Goal: Task Accomplishment & Management: Complete application form

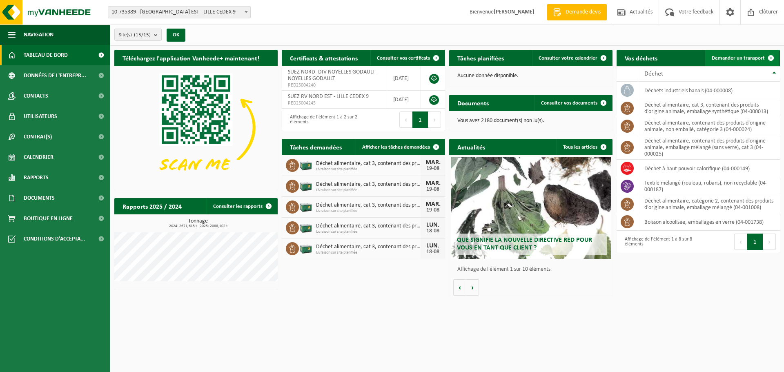
click at [723, 60] on span "Demander un transport" at bounding box center [738, 58] width 53 height 5
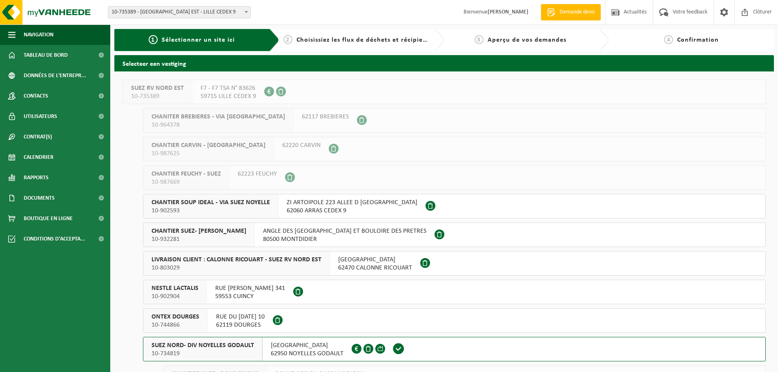
scroll to position [41, 0]
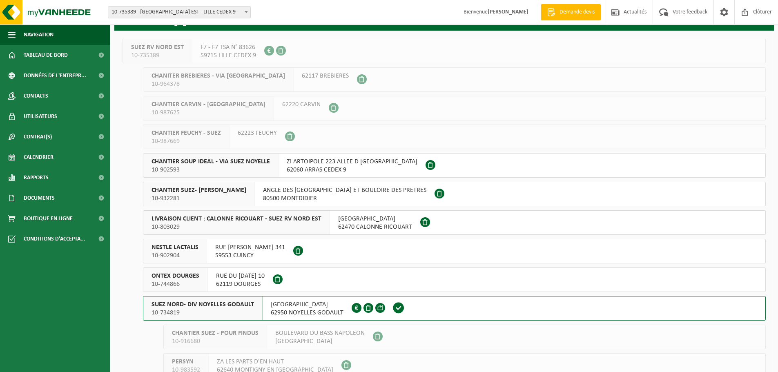
click at [430, 306] on button "SUEZ NORD- DIV NOYELLES GODAULT 10-734819 RUE MALFIDANO 62950 NOYELLES GODAULT …" at bounding box center [454, 308] width 623 height 25
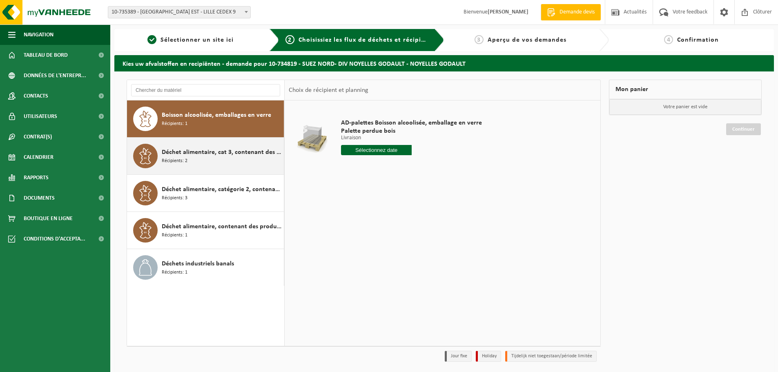
click at [205, 159] on div "Déchet alimentaire, cat 3, contenant des produits d'origine animale, emballage …" at bounding box center [222, 156] width 120 height 25
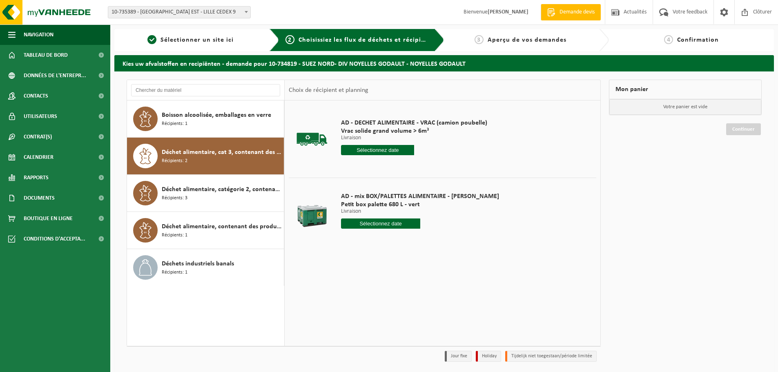
click at [364, 153] on input "text" at bounding box center [377, 150] width 73 height 10
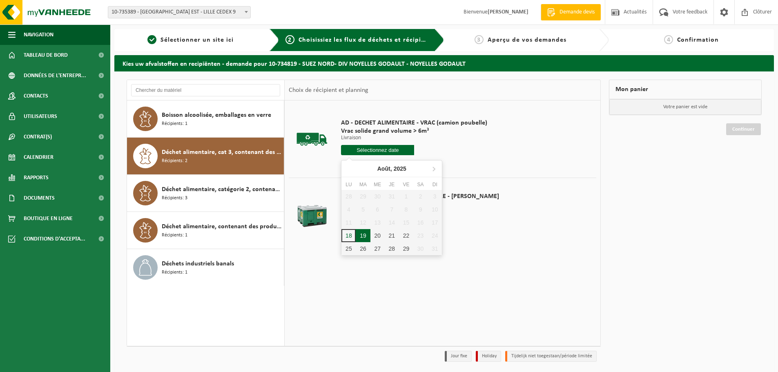
click at [360, 235] on div "19" at bounding box center [363, 235] width 14 height 13
type input "à partir de 2025-08-19"
type input "2025-08-19"
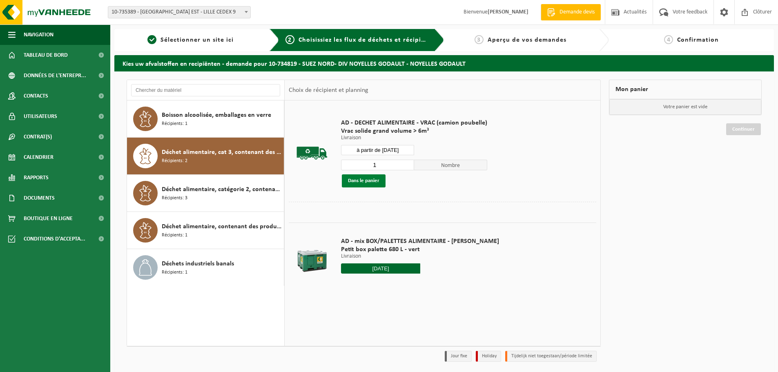
click at [371, 179] on button "Dans le panier" at bounding box center [364, 180] width 44 height 13
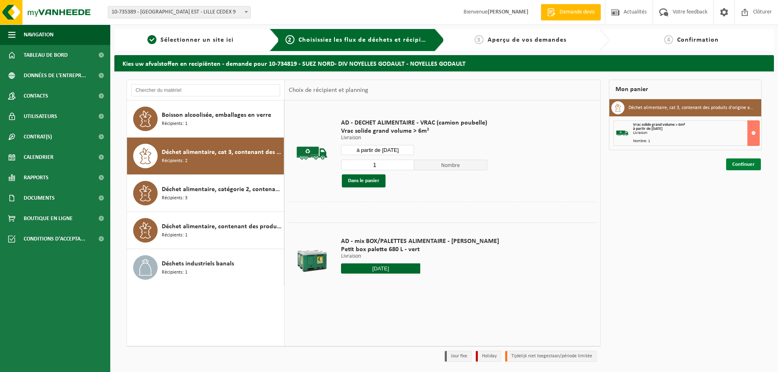
click at [732, 162] on link "Continuer" at bounding box center [743, 165] width 35 height 12
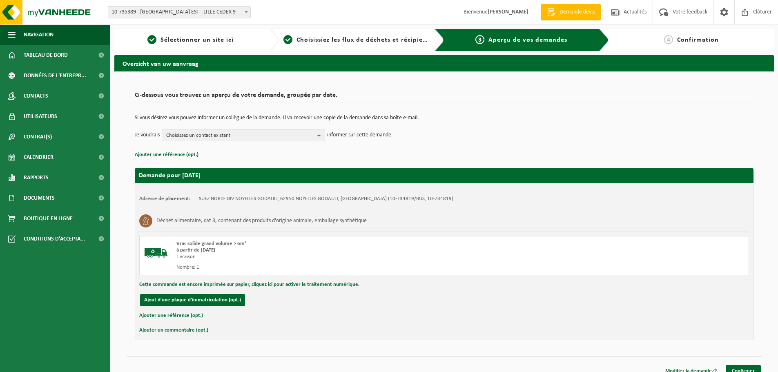
click at [188, 135] on span "Choisissez un contact existant" at bounding box center [240, 136] width 148 height 12
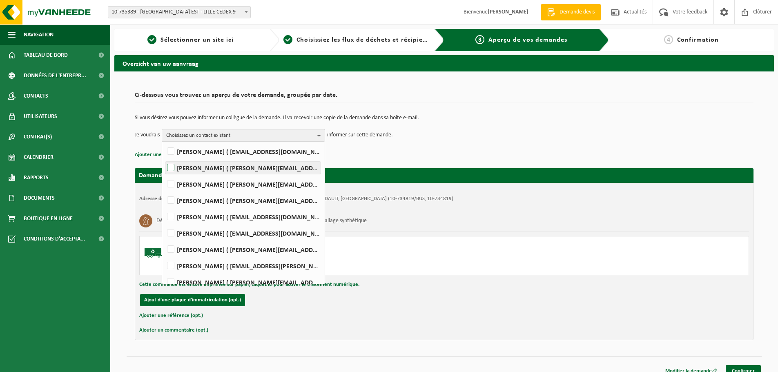
scroll to position [70, 0]
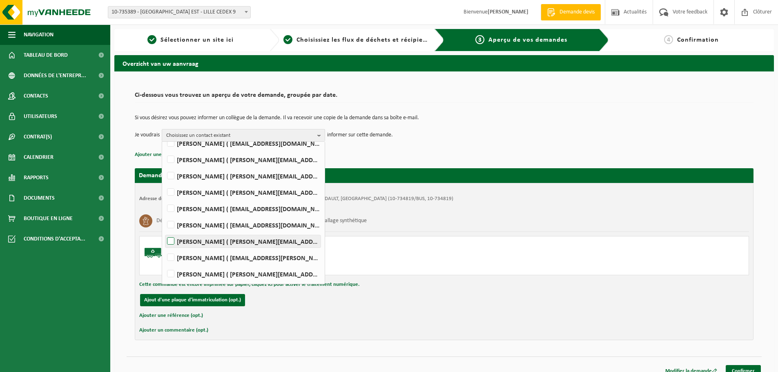
click at [226, 240] on label "Mathieu PEYRONNET ( mathieu.peyronnet@suez.com )" at bounding box center [242, 241] width 155 height 12
click at [164, 231] on input "Mathieu PEYRONNET ( mathieu.peyronnet@suez.com )" at bounding box center [164, 231] width 0 height 0
checkbox input "true"
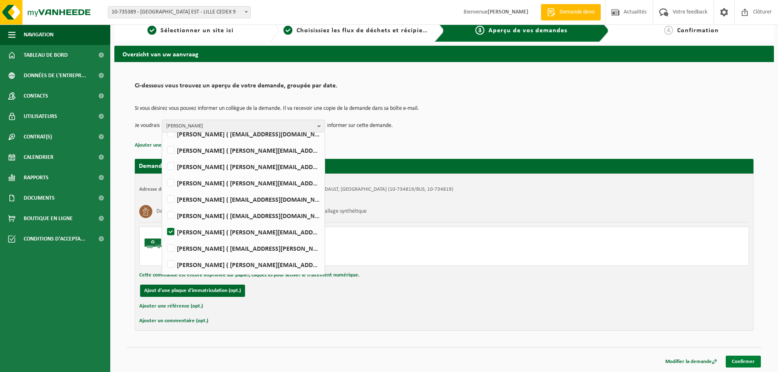
click at [736, 358] on link "Confirmer" at bounding box center [743, 362] width 35 height 12
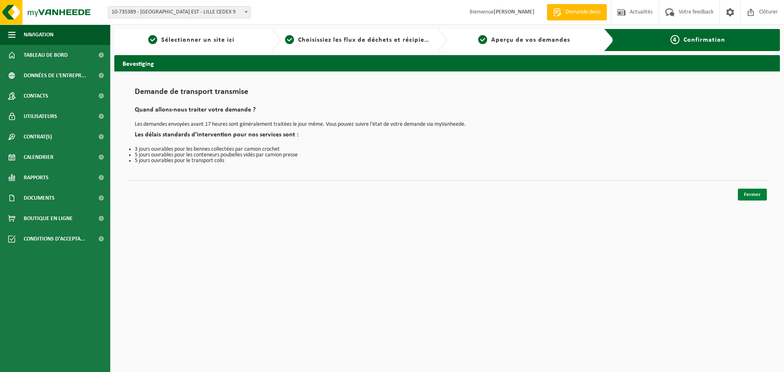
click at [752, 195] on link "Fermer" at bounding box center [752, 195] width 29 height 12
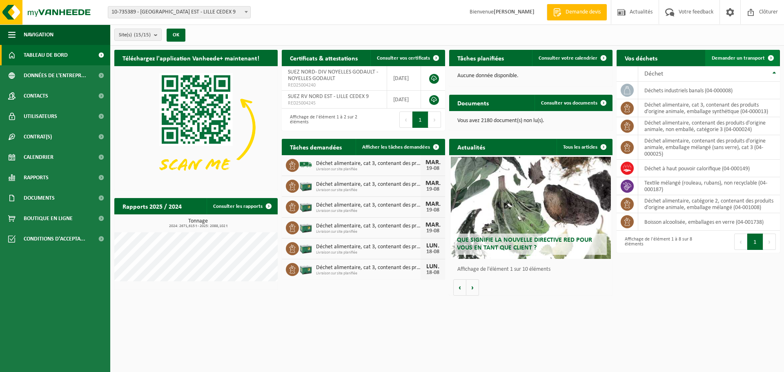
click at [731, 56] on span "Demander un transport" at bounding box center [738, 58] width 53 height 5
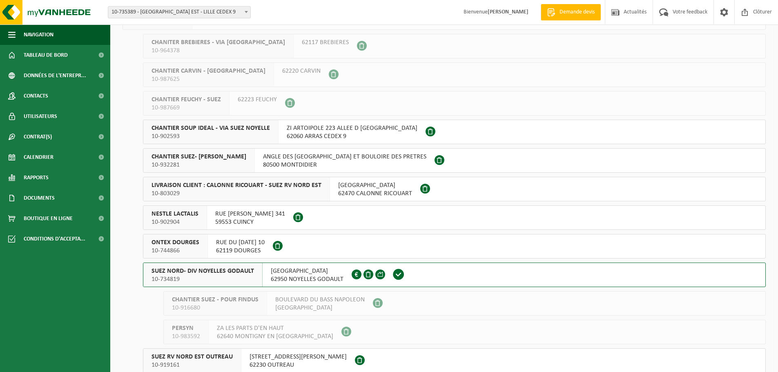
scroll to position [82, 0]
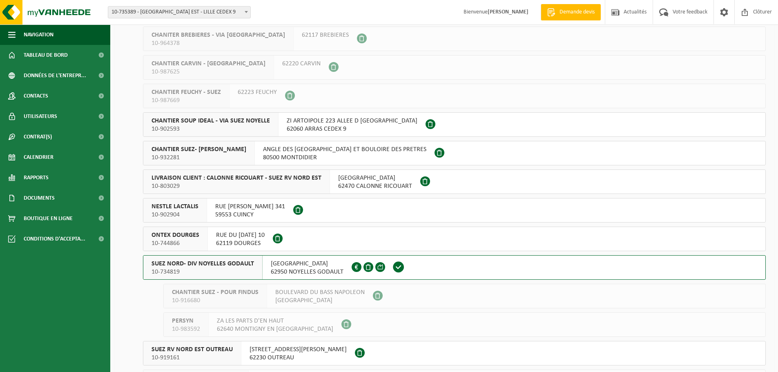
click at [422, 262] on button "SUEZ NORD- DIV NOYELLES GODAULT 10-734819 RUE MALFIDANO 62950 NOYELLES GODAULT …" at bounding box center [454, 267] width 623 height 25
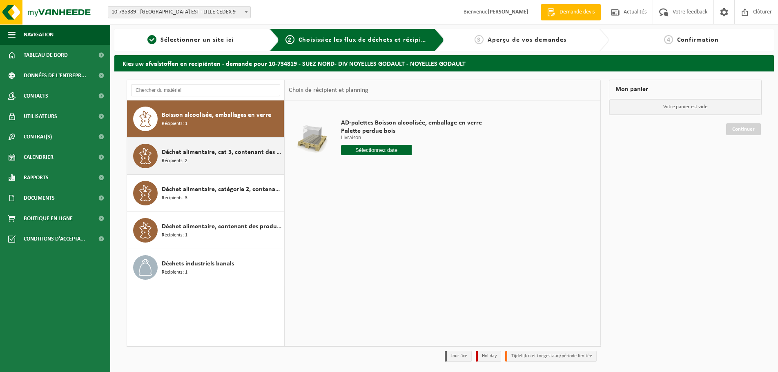
click at [235, 150] on span "Déchet alimentaire, cat 3, contenant des produits d'origine animale, emballage …" at bounding box center [222, 152] width 120 height 10
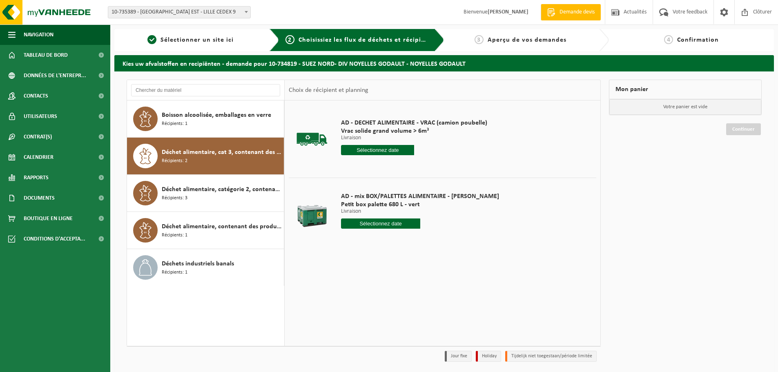
click at [363, 150] on input "text" at bounding box center [377, 150] width 73 height 10
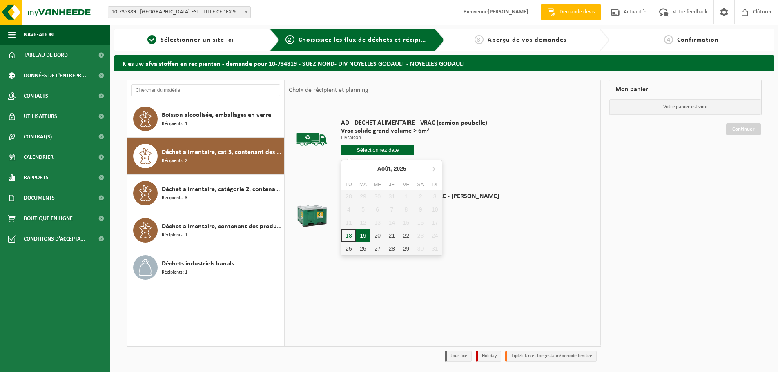
click at [363, 236] on div "19" at bounding box center [363, 235] width 14 height 13
type input "à partir de [DATE]"
type input "2025-08-19"
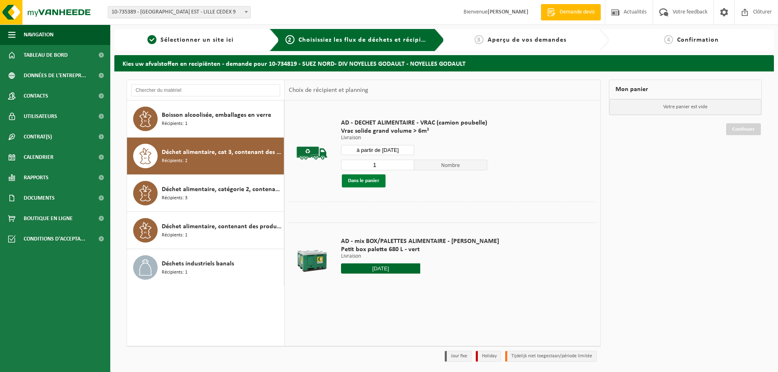
click at [373, 180] on button "Dans le panier" at bounding box center [364, 180] width 44 height 13
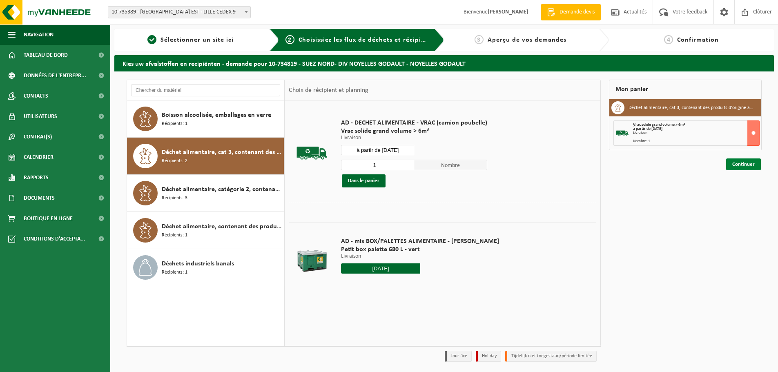
click at [738, 167] on link "Continuer" at bounding box center [743, 165] width 35 height 12
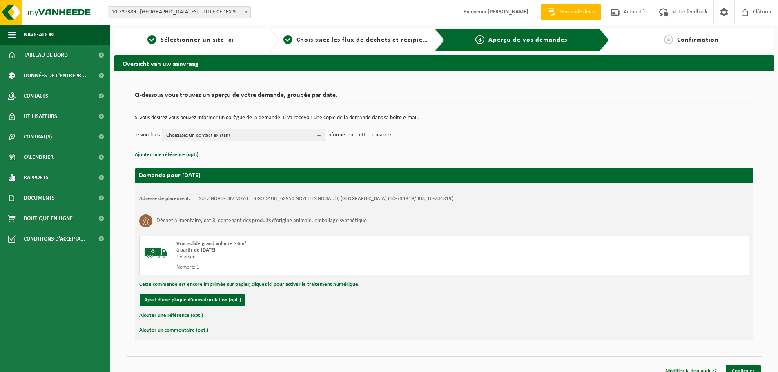
click at [247, 135] on span "Choisissez un contact existant" at bounding box center [240, 136] width 148 height 12
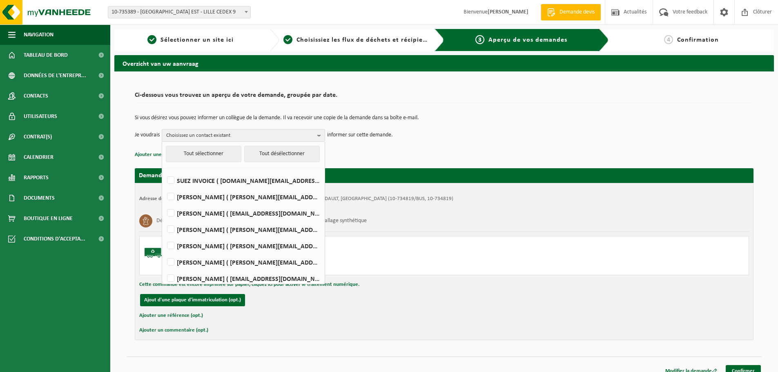
scroll to position [41, 0]
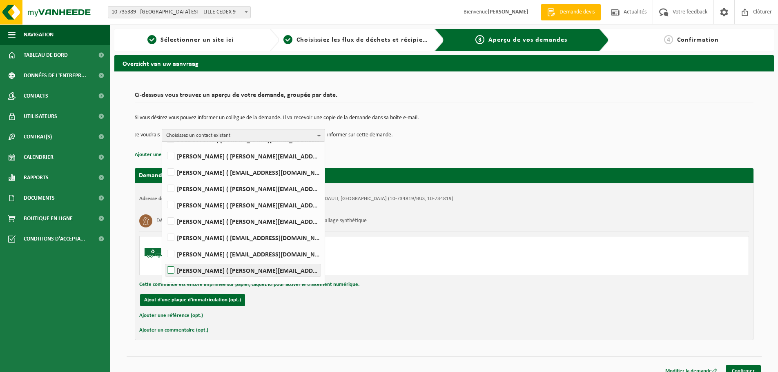
click at [245, 268] on label "Mathieu PEYRONNET ( mathieu.peyronnet@suez.com )" at bounding box center [242, 270] width 155 height 12
click at [164, 260] on input "Mathieu PEYRONNET ( mathieu.peyronnet@suez.com )" at bounding box center [164, 260] width 0 height 0
checkbox input "true"
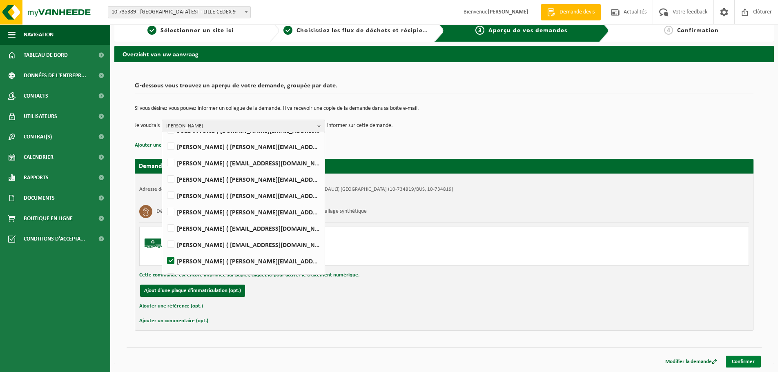
click at [740, 360] on link "Confirmer" at bounding box center [743, 362] width 35 height 12
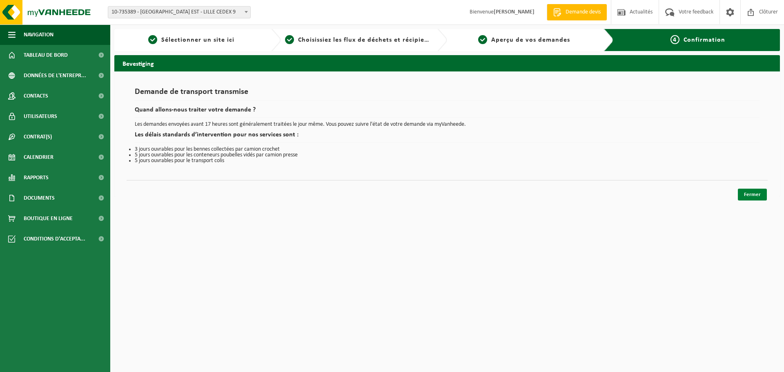
click at [740, 196] on link "Fermer" at bounding box center [752, 195] width 29 height 12
